Goal: Task Accomplishment & Management: Manage account settings

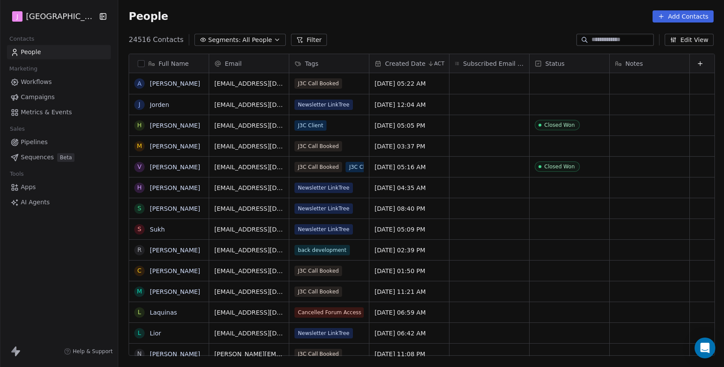
scroll to position [323, 607]
click at [31, 143] on span "Pipelines" at bounding box center [34, 142] width 27 height 9
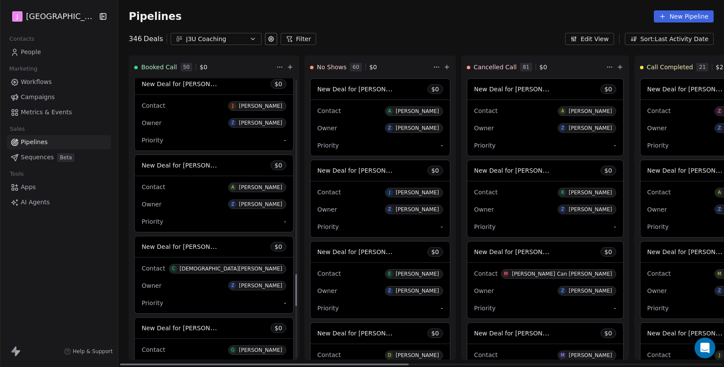
scroll to position [1873, 0]
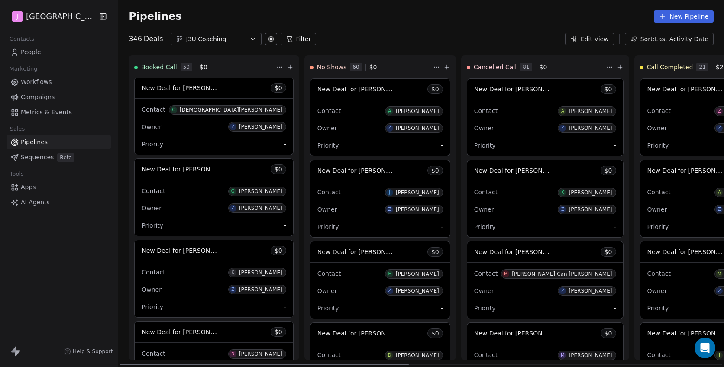
click at [194, 173] on span "New Deal for [PERSON_NAME]" at bounding box center [187, 169] width 91 height 8
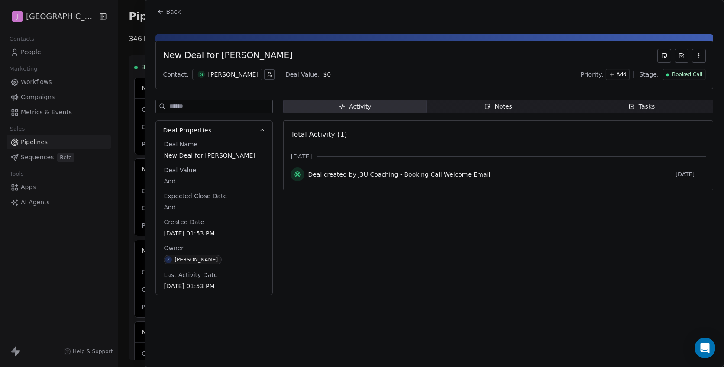
click at [688, 71] on span "Booked Call" at bounding box center [687, 74] width 30 height 7
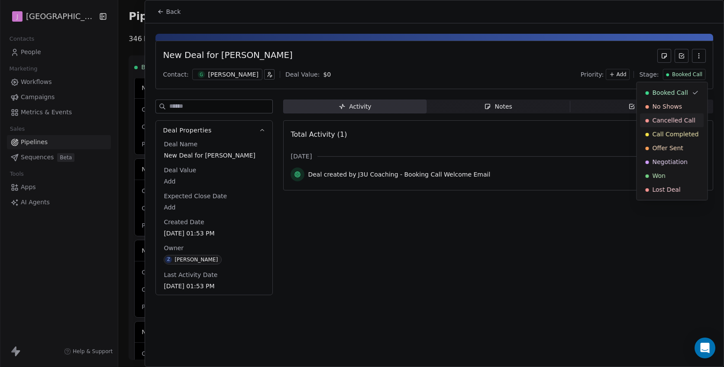
click at [668, 122] on span "Cancelled Call" at bounding box center [673, 120] width 43 height 9
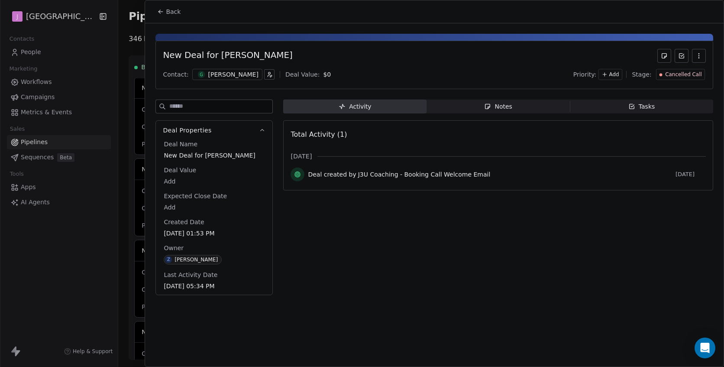
click at [164, 11] on button "Back" at bounding box center [169, 12] width 34 height 16
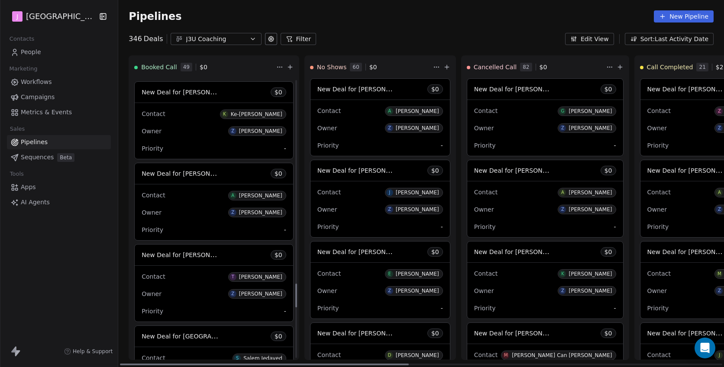
scroll to position [2469, 0]
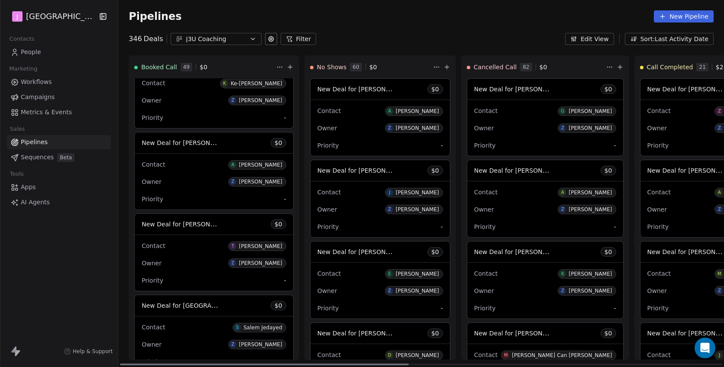
click at [192, 148] on span "New Deal for [PERSON_NAME]" at bounding box center [181, 143] width 78 height 10
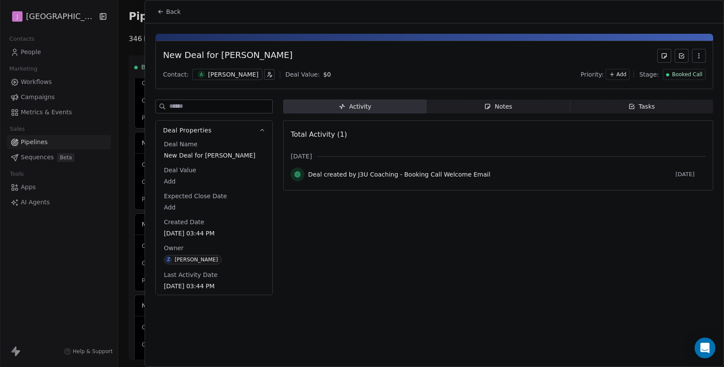
click at [692, 78] on div "Booked Call" at bounding box center [683, 74] width 43 height 11
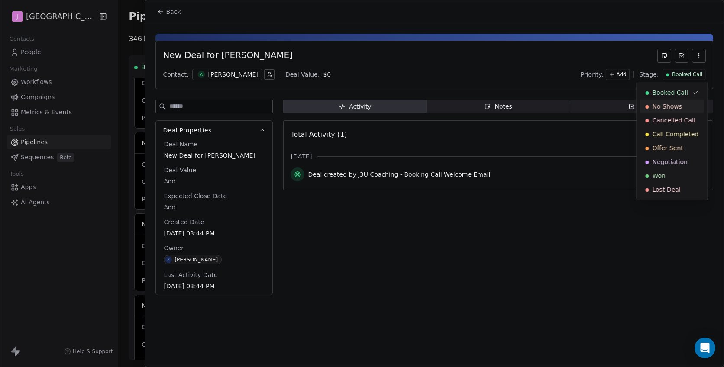
click at [670, 103] on span "No Shows" at bounding box center [667, 106] width 30 height 9
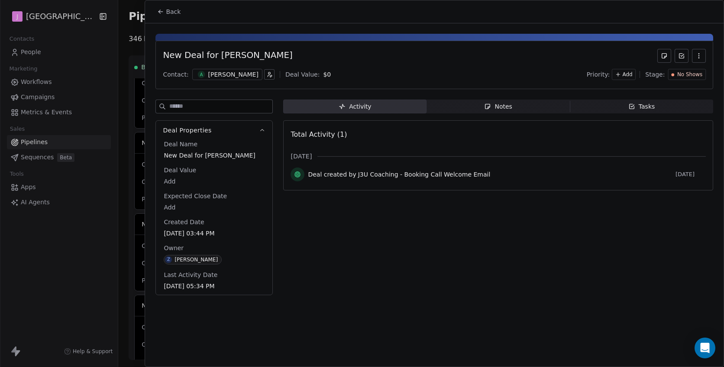
click at [174, 13] on span "Back" at bounding box center [173, 11] width 15 height 9
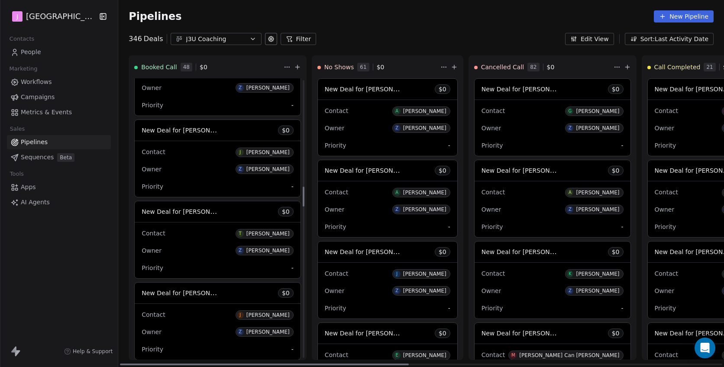
scroll to position [1503, 0]
